Goal: Task Accomplishment & Management: Manage account settings

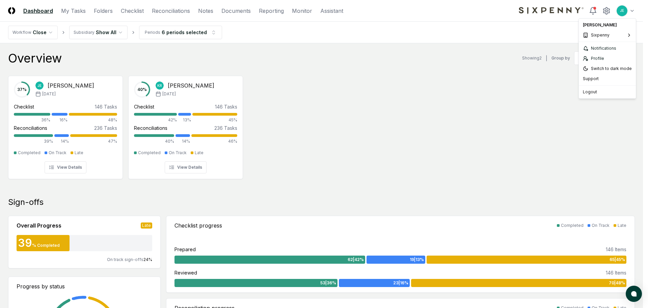
click at [562, 39] on span "First Line Technology" at bounding box center [556, 37] width 43 height 6
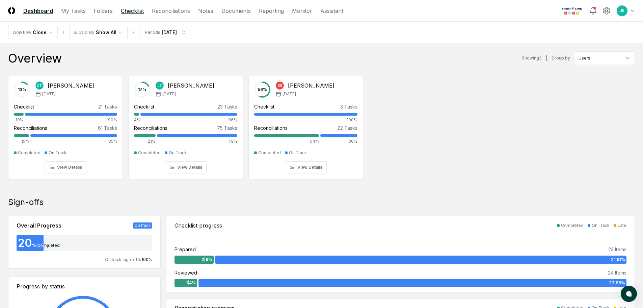
click at [132, 11] on link "Checklist" at bounding box center [132, 11] width 23 height 8
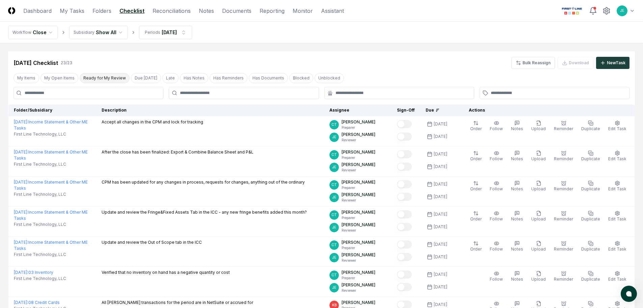
click at [95, 77] on button "Ready for My Review" at bounding box center [105, 78] width 50 height 10
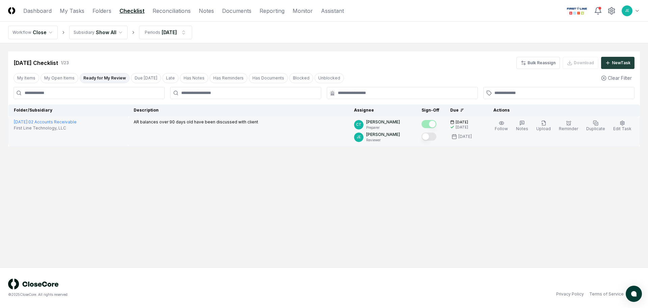
click at [435, 136] on button "Mark complete" at bounding box center [429, 136] width 15 height 8
click at [164, 11] on link "Reconciliations" at bounding box center [172, 11] width 38 height 8
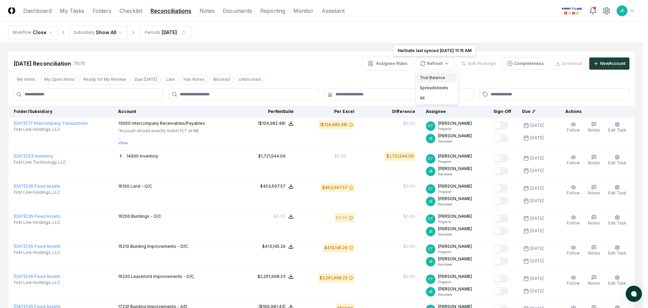
click at [438, 80] on div "Trial Balance" at bounding box center [437, 78] width 40 height 10
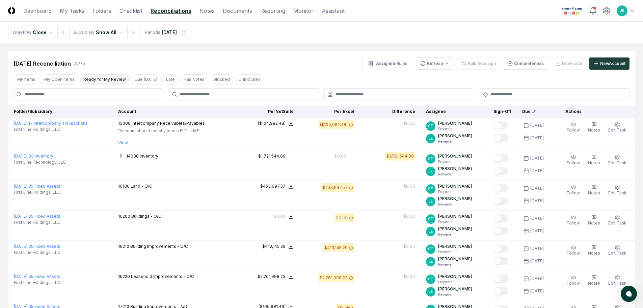
click at [111, 77] on button "Ready for My Review" at bounding box center [105, 79] width 50 height 10
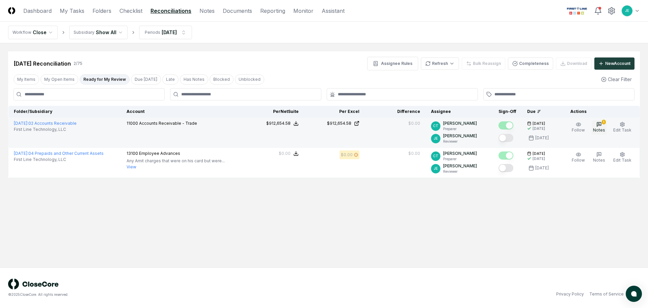
click at [600, 128] on span "Notes" at bounding box center [599, 129] width 12 height 5
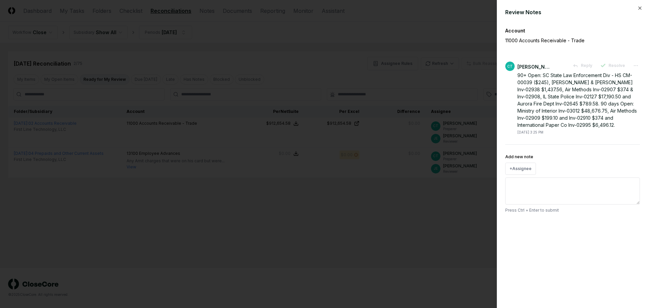
click at [446, 229] on div at bounding box center [324, 154] width 648 height 308
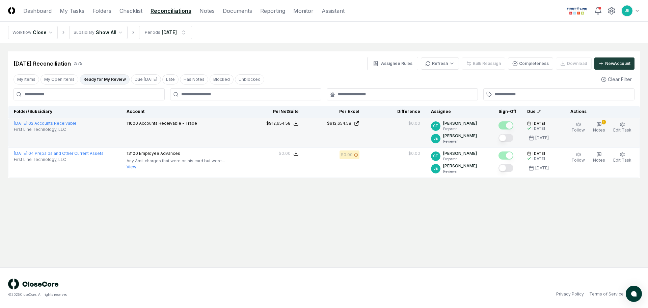
click at [509, 138] on button "Mark complete" at bounding box center [506, 138] width 15 height 8
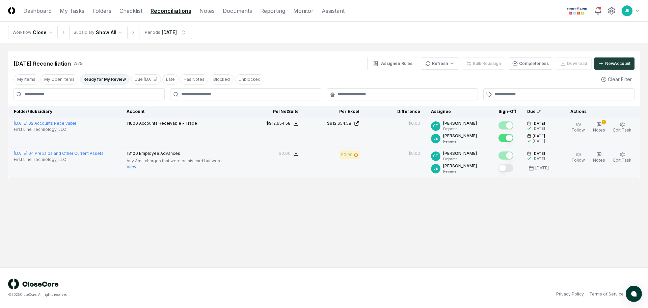
click at [507, 167] on button "Mark complete" at bounding box center [506, 168] width 15 height 8
click at [623, 156] on icon "button" at bounding box center [623, 154] width 4 height 4
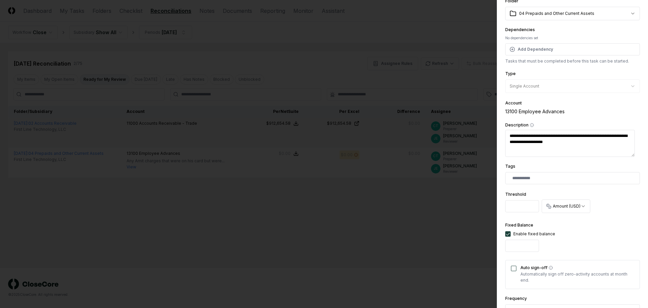
scroll to position [101, 0]
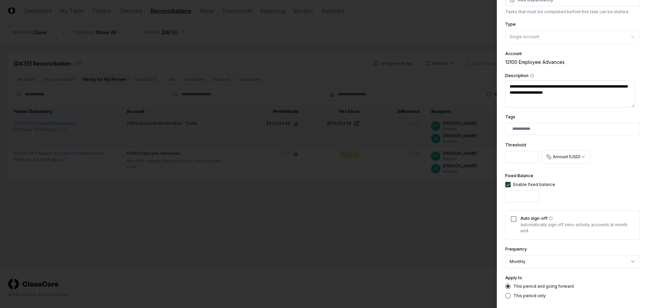
click at [516, 220] on button "Auto sign-off" at bounding box center [513, 218] width 5 height 5
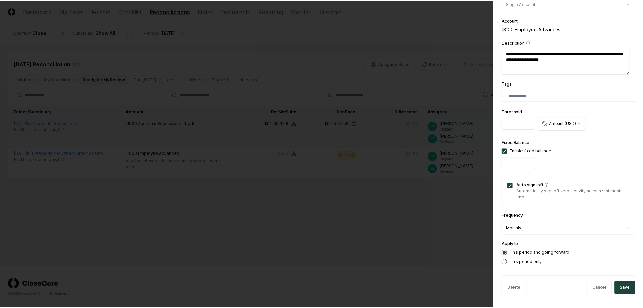
scroll to position [135, 0]
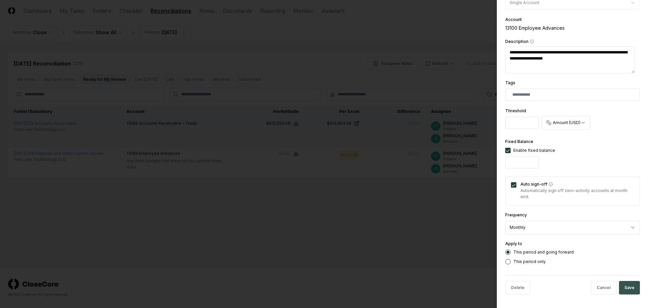
click at [626, 283] on button "Save" at bounding box center [629, 288] width 21 height 14
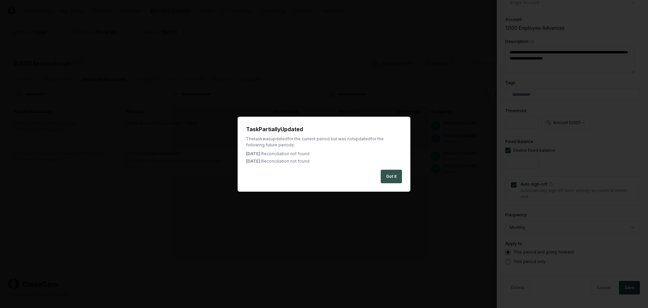
click at [388, 179] on button "Got it" at bounding box center [391, 177] width 21 height 14
type textarea "*"
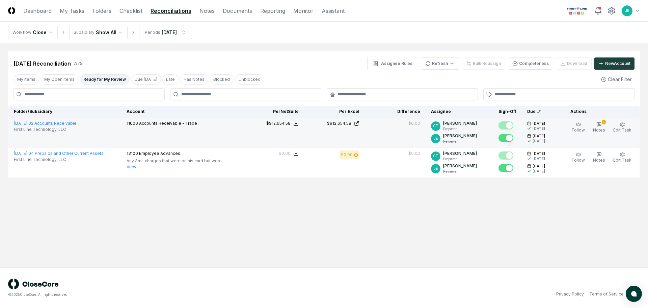
click at [403, 226] on main "Cancel Reassign Sep 2025 Reconciliation 2 / 75 Assignee Rules Refresh Bulk Reas…" at bounding box center [324, 155] width 648 height 224
click at [448, 68] on html "CloseCore Dashboard My Tasks Folders Checklist Reconciliations Notes Documents …" at bounding box center [324, 154] width 648 height 308
click at [315, 72] on html "CloseCore Dashboard My Tasks Folders Checklist Reconciliations Notes Documents …" at bounding box center [324, 154] width 648 height 308
click at [70, 82] on button "My Open Items" at bounding box center [60, 79] width 38 height 10
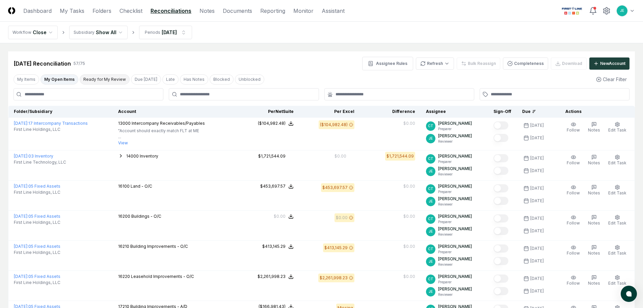
click at [104, 80] on button "Ready for My Review" at bounding box center [105, 79] width 50 height 10
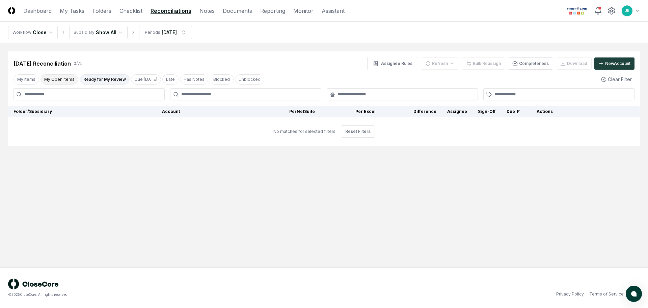
click at [58, 78] on button "My Open Items" at bounding box center [60, 79] width 38 height 10
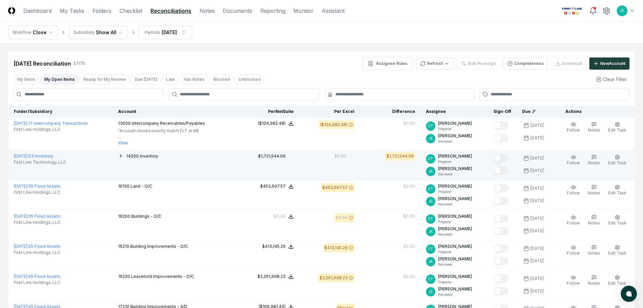
click at [124, 155] on icon "button" at bounding box center [120, 155] width 5 height 5
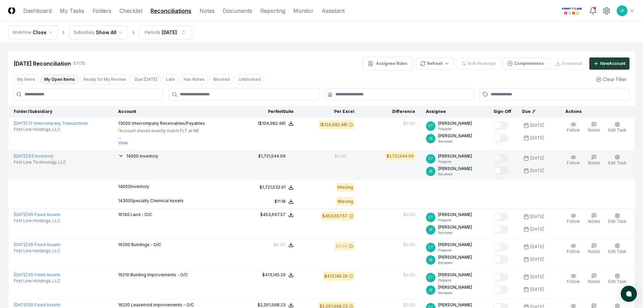
click at [124, 155] on icon "button" at bounding box center [120, 155] width 5 height 5
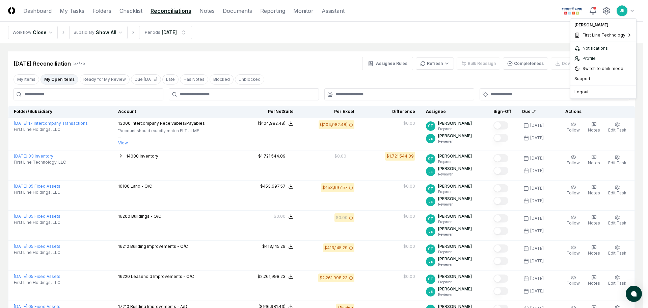
click at [534, 57] on span "Sixpenny" at bounding box center [535, 57] width 19 height 6
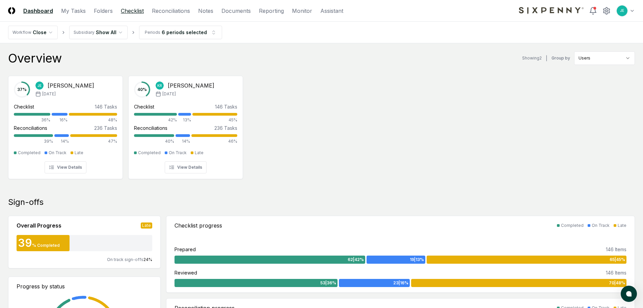
click at [131, 10] on link "Checklist" at bounding box center [132, 11] width 23 height 8
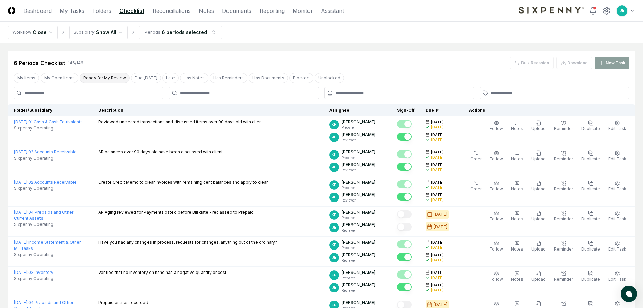
click at [102, 78] on button "Ready for My Review" at bounding box center [105, 78] width 50 height 10
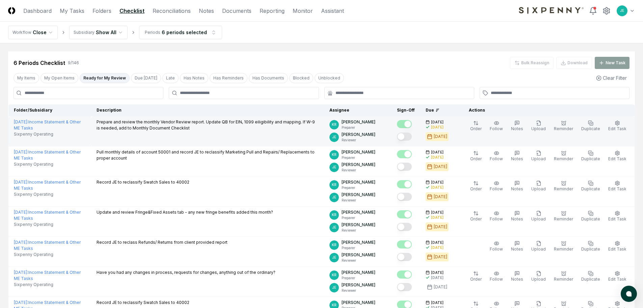
click at [412, 138] on button "Mark complete" at bounding box center [404, 136] width 15 height 8
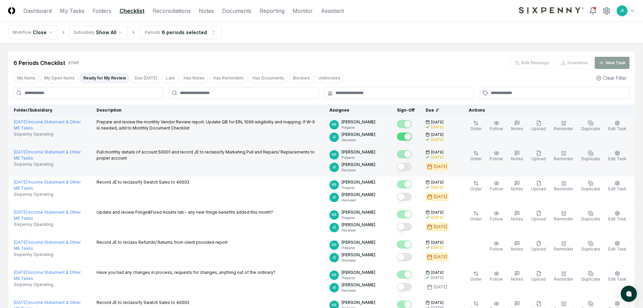
click at [412, 169] on button "Mark complete" at bounding box center [404, 166] width 15 height 8
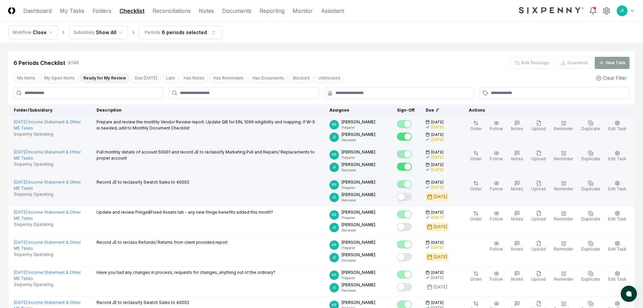
click at [412, 197] on button "Mark complete" at bounding box center [404, 196] width 15 height 8
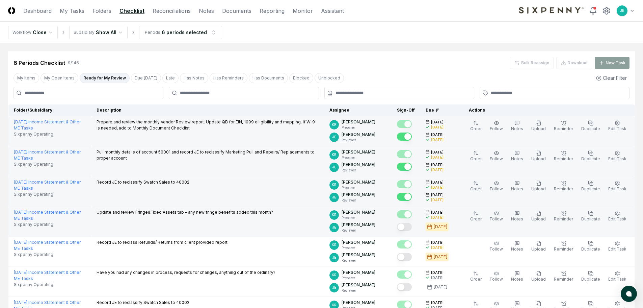
click at [412, 227] on button "Mark complete" at bounding box center [404, 227] width 15 height 8
click at [161, 11] on link "Reconciliations" at bounding box center [172, 11] width 38 height 8
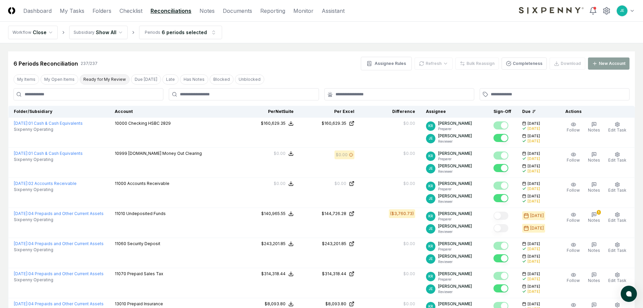
click at [101, 80] on button "Ready for My Review" at bounding box center [105, 79] width 50 height 10
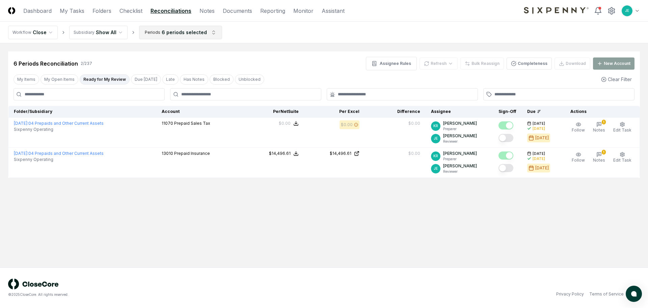
click at [172, 36] on html "CloseCore Dashboard My Tasks Folders Checklist Reconciliations Notes Documents …" at bounding box center [324, 154] width 648 height 308
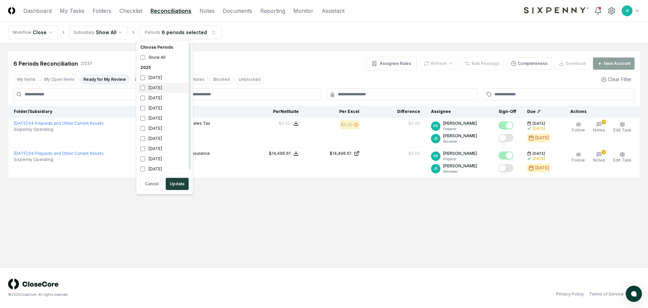
click at [148, 85] on div "[DATE]" at bounding box center [165, 88] width 54 height 10
click at [143, 105] on div "[DATE]" at bounding box center [165, 108] width 54 height 10
click at [141, 132] on div "[DATE]" at bounding box center [165, 128] width 54 height 10
click at [175, 184] on button "Update" at bounding box center [177, 184] width 23 height 12
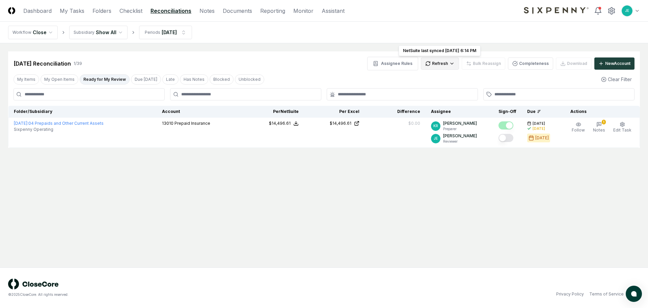
click at [444, 66] on html "CloseCore Dashboard My Tasks Folders Checklist Reconciliations Notes Documents …" at bounding box center [324, 154] width 648 height 308
click at [440, 78] on div "Trial Balance" at bounding box center [442, 78] width 40 height 10
click at [445, 66] on html "CloseCore Dashboard My Tasks Folders Checklist Reconciliations Notes Documents …" at bounding box center [324, 154] width 648 height 308
click at [392, 81] on html "CloseCore Dashboard My Tasks Folders Checklist Reconciliations Notes Documents …" at bounding box center [324, 154] width 648 height 308
click at [433, 63] on html "CloseCore Dashboard My Tasks Folders Checklist Reconciliations Notes Documents …" at bounding box center [324, 154] width 648 height 308
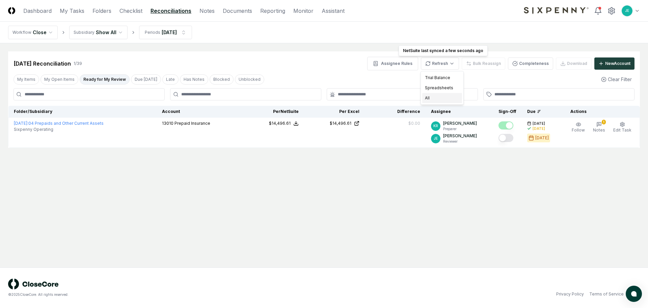
click at [435, 100] on div "All" at bounding box center [442, 98] width 40 height 10
click at [438, 65] on html "CloseCore Dashboard My Tasks Folders Checklist Reconciliations Notes Documents …" at bounding box center [324, 154] width 648 height 308
click at [310, 66] on html "CloseCore Dashboard My Tasks Folders Checklist Reconciliations Notes Documents …" at bounding box center [324, 154] width 648 height 308
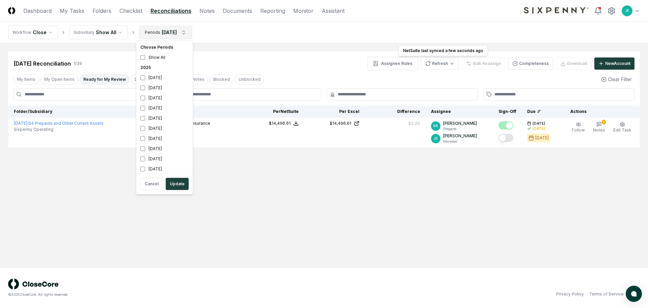
click at [172, 37] on html "CloseCore Dashboard My Tasks Folders Checklist Reconciliations Notes Documents …" at bounding box center [324, 154] width 648 height 308
click at [154, 111] on div "[DATE]" at bounding box center [165, 108] width 54 height 10
click at [149, 123] on div "[DATE]" at bounding box center [165, 118] width 54 height 10
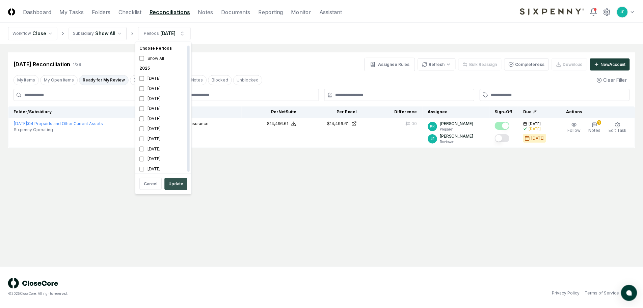
scroll to position [2, 0]
click at [183, 183] on button "Update" at bounding box center [177, 184] width 23 height 12
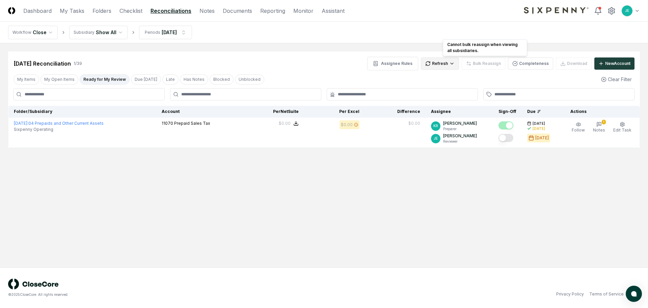
click at [447, 62] on html "CloseCore Dashboard My Tasks Folders Checklist Reconciliations Notes Documents …" at bounding box center [324, 154] width 648 height 308
click at [435, 100] on div "All" at bounding box center [442, 98] width 40 height 10
click at [454, 65] on html "CloseCore Dashboard My Tasks Folders Checklist Reconciliations Notes Documents …" at bounding box center [324, 154] width 648 height 308
click at [294, 55] on html "CloseCore Dashboard My Tasks Folders Checklist Reconciliations Notes Documents …" at bounding box center [324, 154] width 648 height 308
click at [69, 79] on button "My Open Items" at bounding box center [60, 79] width 38 height 10
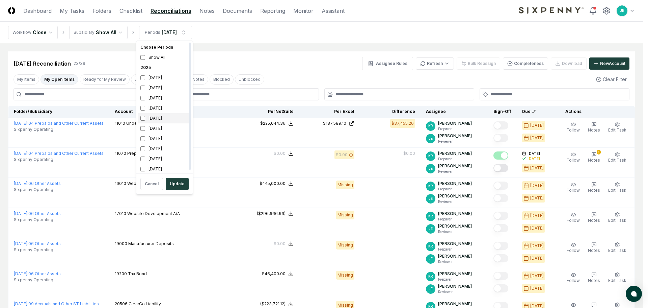
click at [154, 119] on div "[DATE]" at bounding box center [165, 118] width 54 height 10
click at [153, 129] on div "[DATE]" at bounding box center [165, 128] width 54 height 10
click at [178, 177] on div "Cancel Update" at bounding box center [165, 184] width 54 height 18
click at [178, 182] on button "Update" at bounding box center [177, 184] width 23 height 12
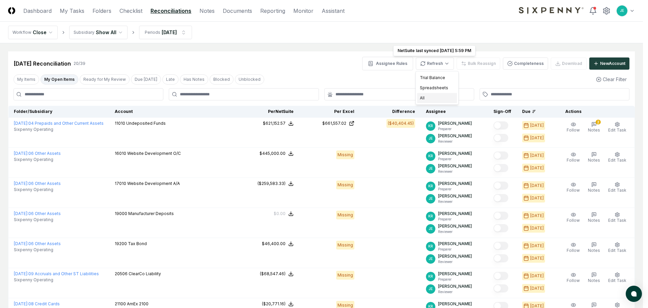
click at [431, 96] on div "All" at bounding box center [437, 98] width 40 height 10
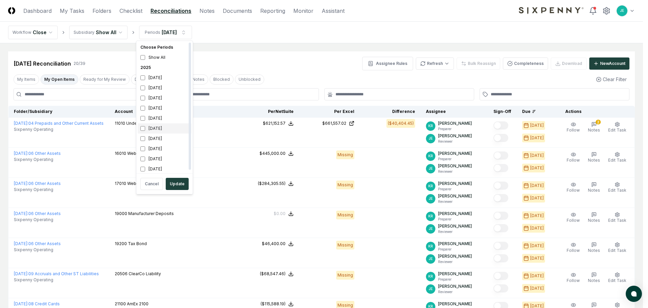
click at [151, 128] on div "[DATE]" at bounding box center [165, 128] width 54 height 10
click at [149, 139] on div "[DATE]" at bounding box center [165, 138] width 54 height 10
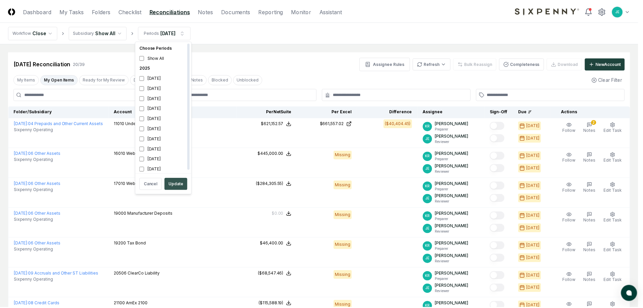
scroll to position [2, 0]
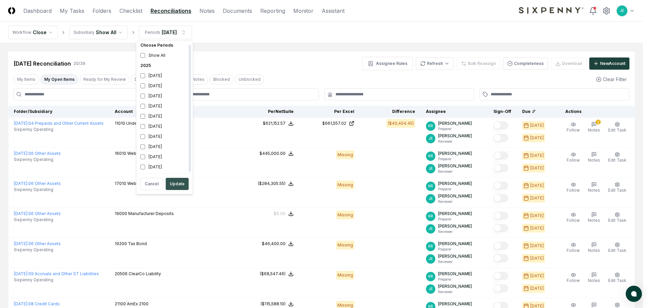
click at [179, 187] on button "Update" at bounding box center [177, 184] width 23 height 12
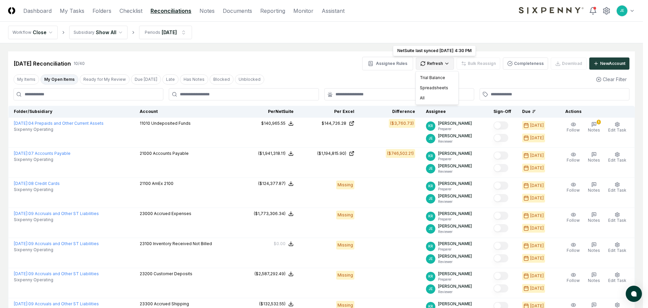
click at [435, 66] on html "CloseCore Dashboard My Tasks Folders Checklist Reconciliations Notes Documents …" at bounding box center [324, 233] width 648 height 467
click at [427, 100] on div "All" at bounding box center [437, 98] width 40 height 10
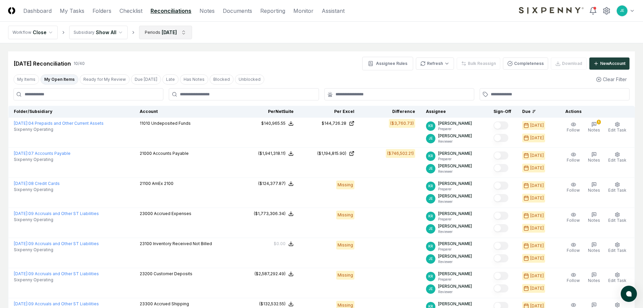
click at [164, 34] on html "CloseCore Dashboard My Tasks Folders Checklist Reconciliations Notes Documents …" at bounding box center [321, 233] width 643 height 467
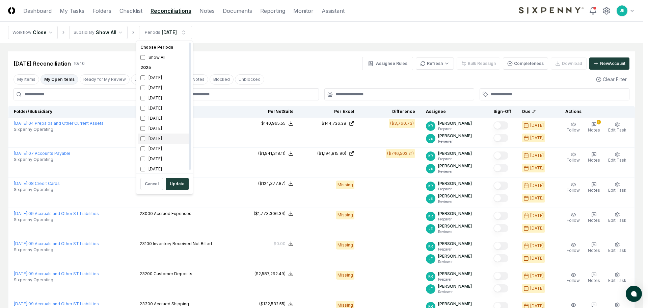
click at [157, 139] on div "[DATE]" at bounding box center [165, 138] width 54 height 10
click at [161, 99] on div "[DATE]" at bounding box center [165, 98] width 54 height 10
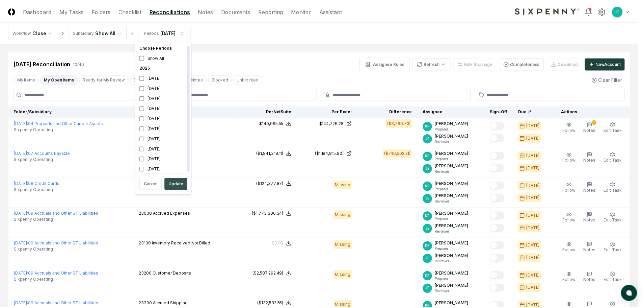
scroll to position [2, 0]
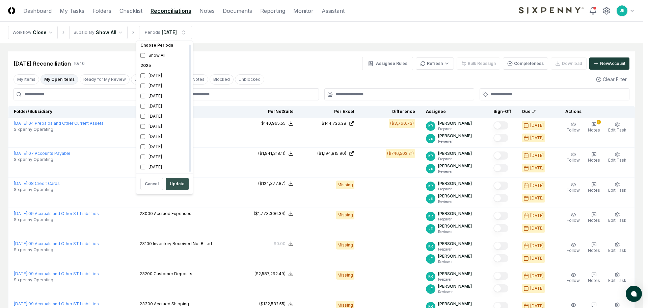
click at [174, 187] on button "Update" at bounding box center [177, 184] width 23 height 12
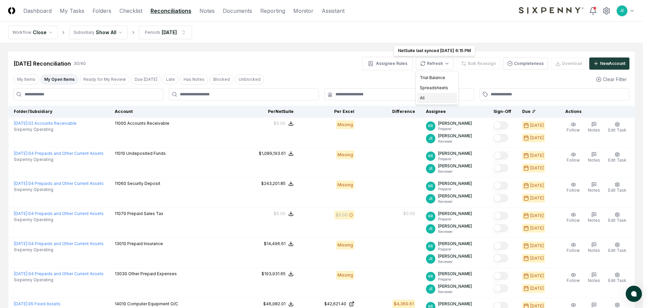
click at [429, 97] on div "All" at bounding box center [437, 98] width 40 height 10
